Goal: Find specific page/section: Find specific page/section

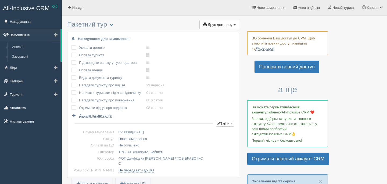
click at [24, 37] on link "Замовлення" at bounding box center [30, 35] width 60 height 12
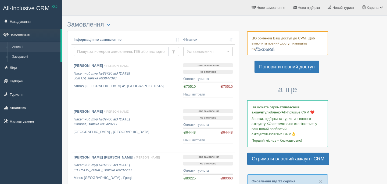
click at [117, 51] on input "text" at bounding box center [121, 51] width 95 height 9
type input "palamarchuk"
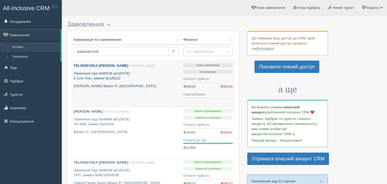
click at [95, 64] on p "TELISHEVSKA TETIANA / Карина Д." at bounding box center [126, 65] width 105 height 5
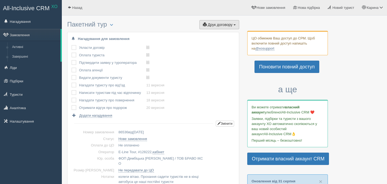
click at [227, 25] on span "Друк договору" at bounding box center [220, 25] width 25 height 4
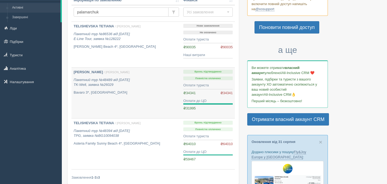
scroll to position [21, 0]
